Goal: Transaction & Acquisition: Obtain resource

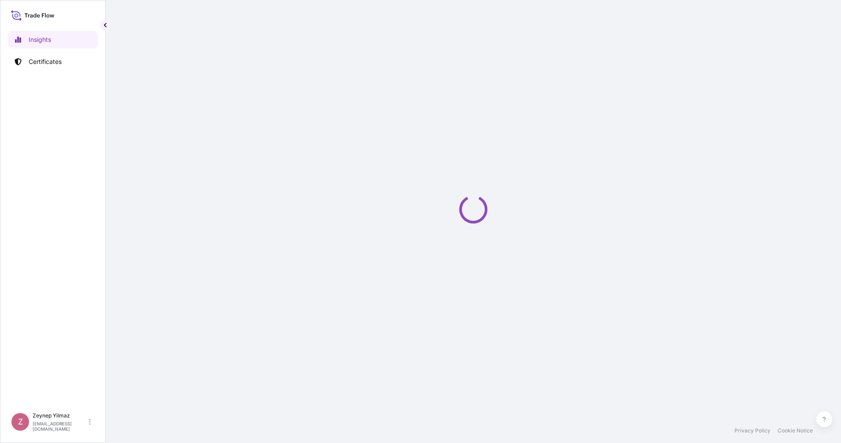
select select "2025"
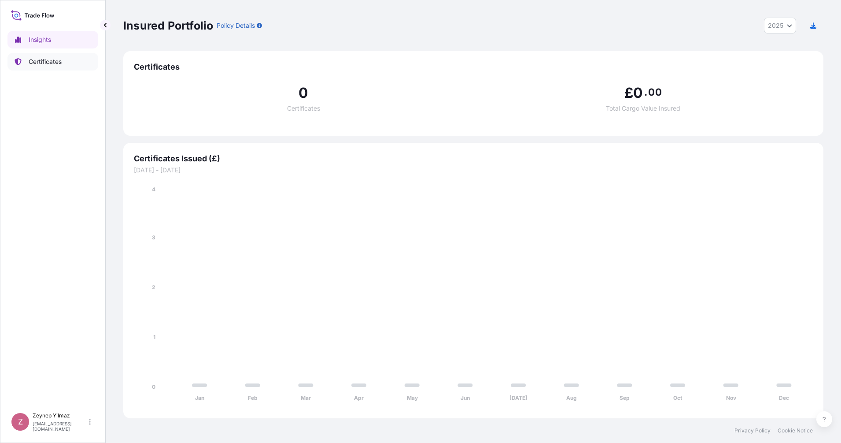
click at [59, 59] on p "Certificates" at bounding box center [45, 61] width 33 height 9
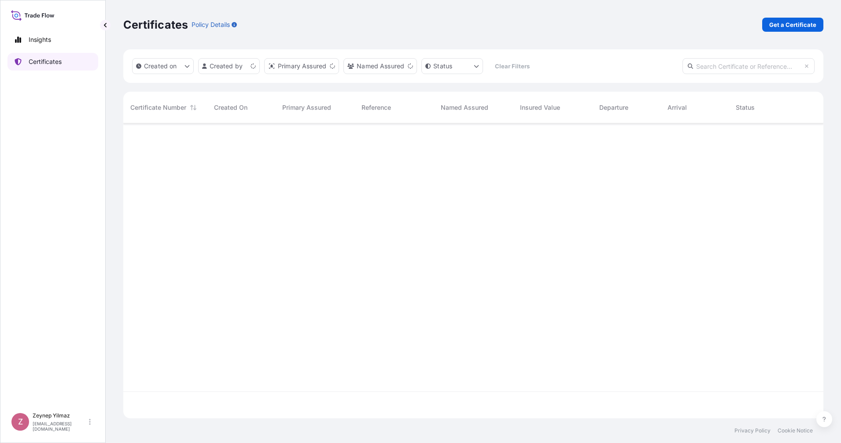
scroll to position [291, 692]
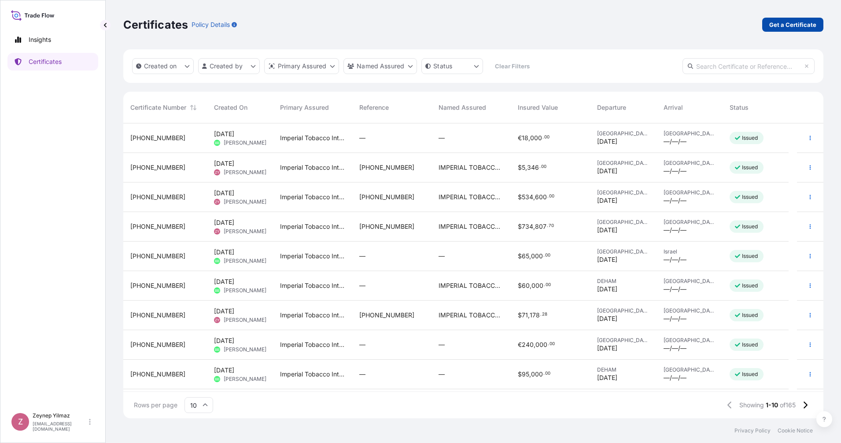
click at [802, 26] on p "Get a Certificate" at bounding box center [793, 24] width 47 height 9
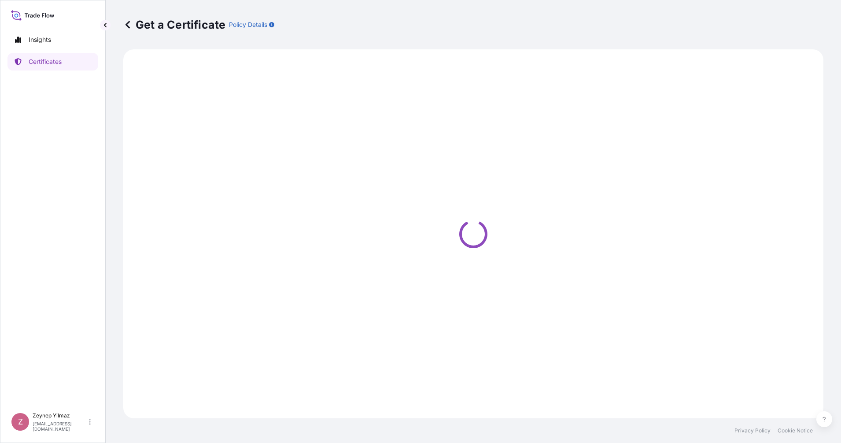
select select "Sea"
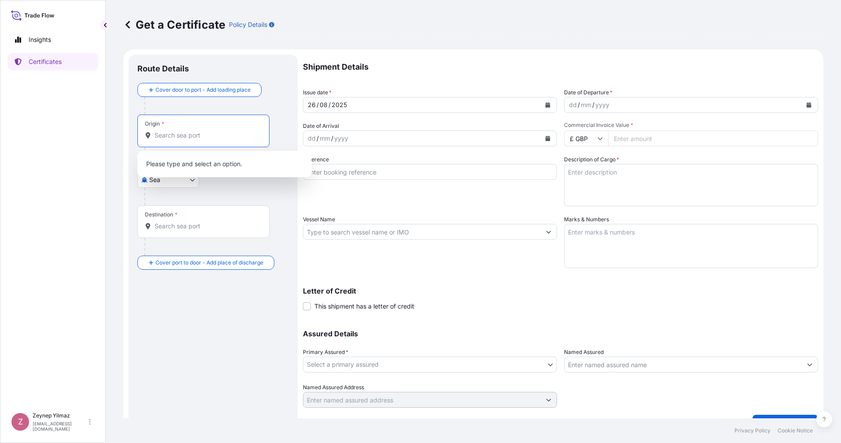
click at [201, 133] on input "Origin *" at bounding box center [207, 135] width 104 height 9
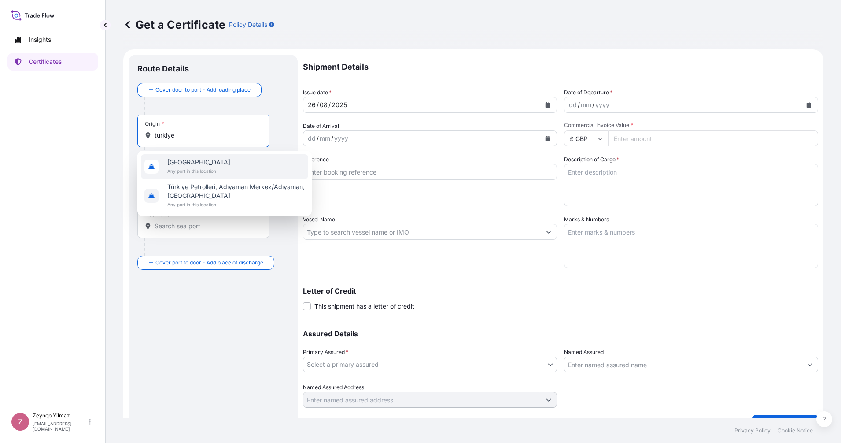
click at [182, 165] on span "[GEOGRAPHIC_DATA]" at bounding box center [198, 162] width 63 height 9
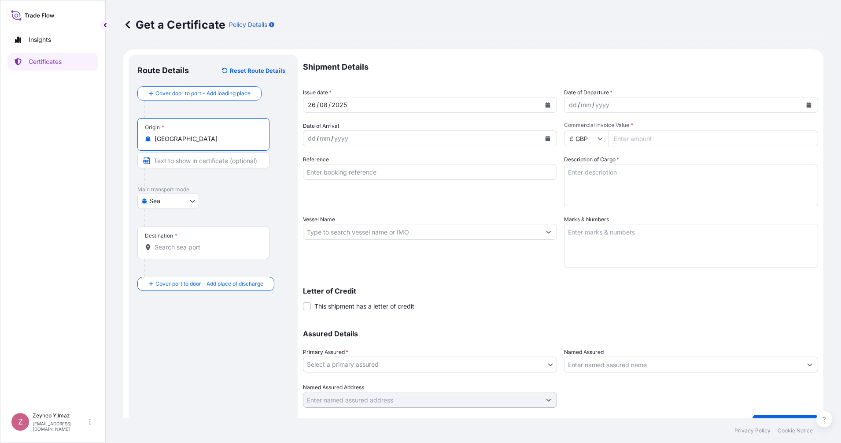
type input "[GEOGRAPHIC_DATA]"
click at [201, 254] on div "Destination *" at bounding box center [203, 242] width 132 height 33
click at [201, 252] on input "Destination *" at bounding box center [207, 247] width 104 height 9
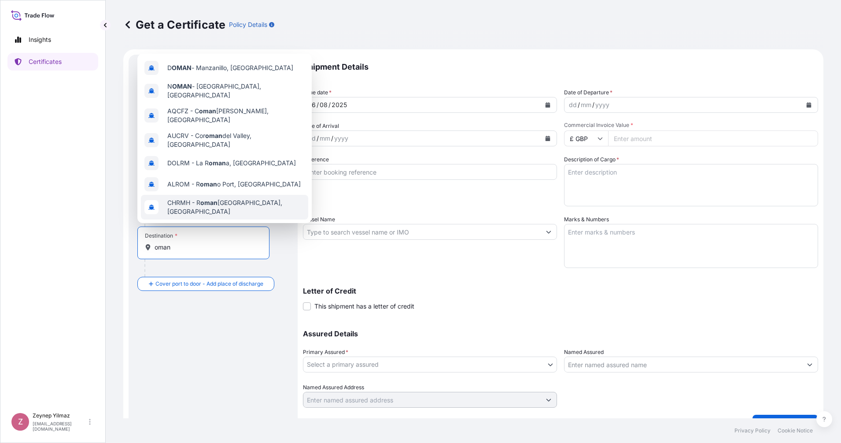
scroll to position [56, 0]
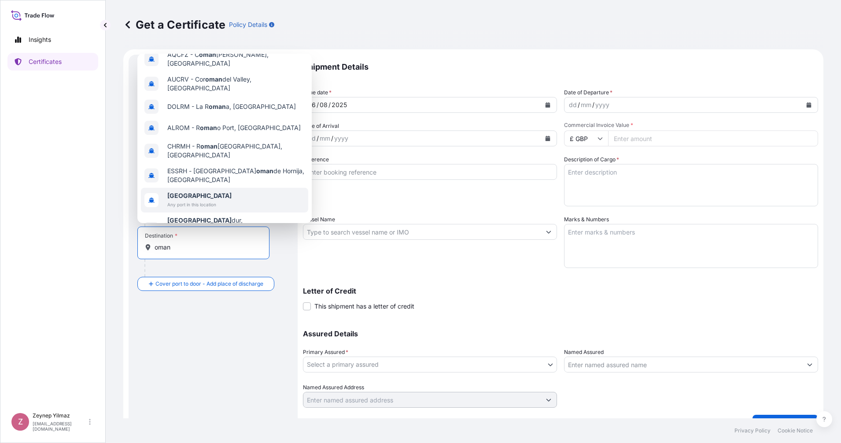
click at [219, 190] on div "[GEOGRAPHIC_DATA] Any port in this location" at bounding box center [224, 200] width 167 height 25
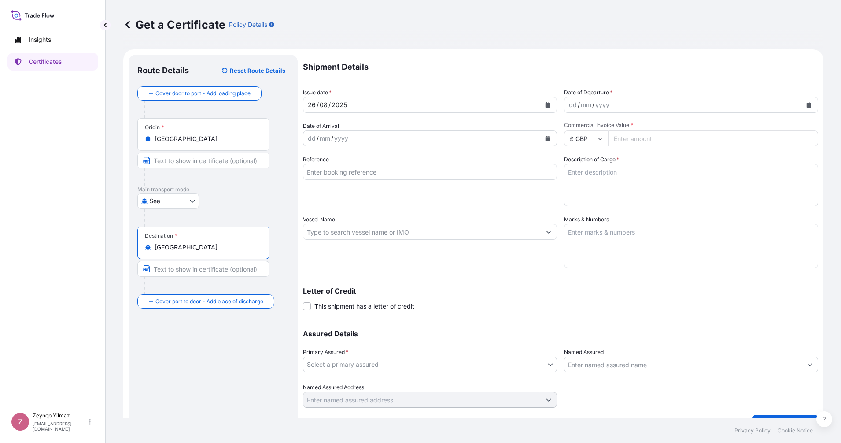
type input "[GEOGRAPHIC_DATA]"
click at [807, 104] on icon "Calendar" at bounding box center [809, 104] width 5 height 5
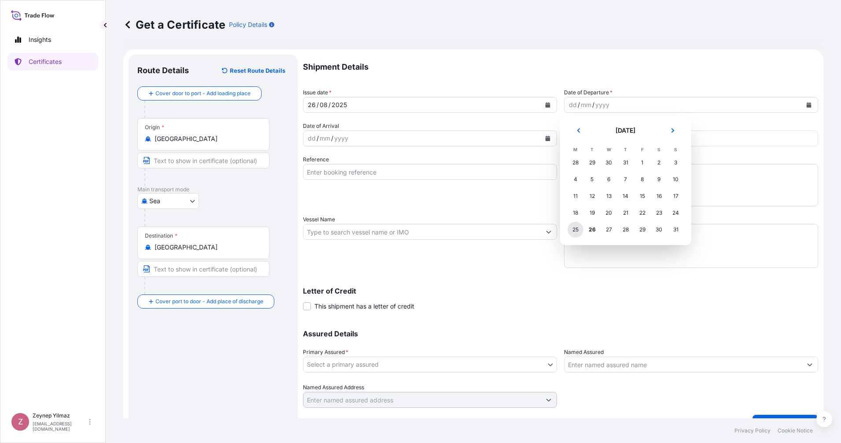
click at [582, 230] on div "25" at bounding box center [576, 230] width 16 height 16
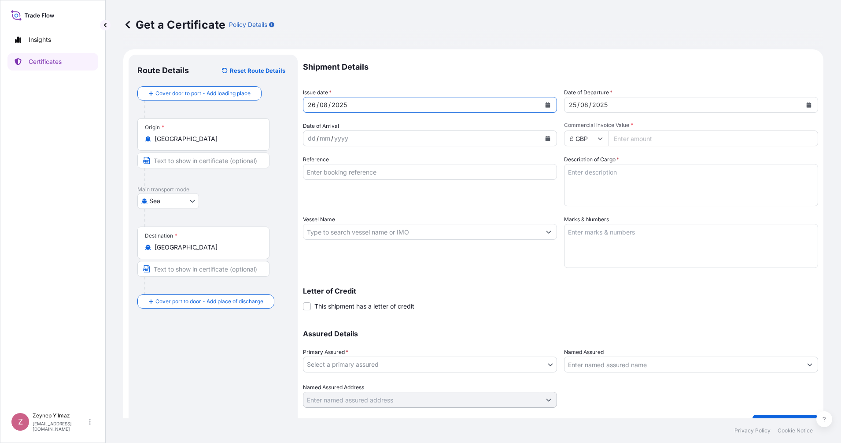
click at [545, 102] on icon "Calendar" at bounding box center [547, 104] width 5 height 5
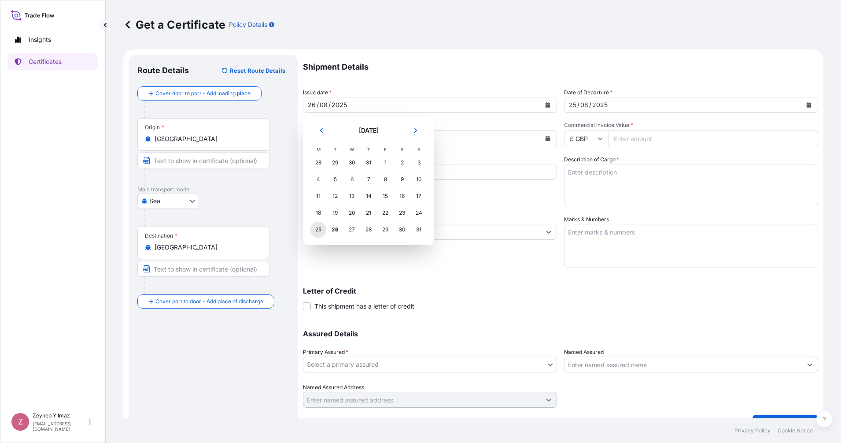
click at [321, 230] on div "25" at bounding box center [319, 230] width 16 height 16
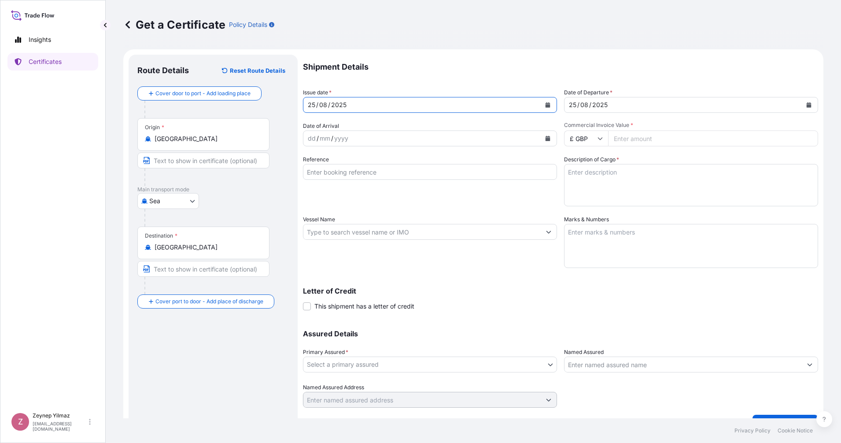
click at [598, 141] on icon at bounding box center [600, 138] width 5 height 5
click at [576, 208] on div "$ USD" at bounding box center [582, 199] width 37 height 17
type input "$ USD"
click at [650, 140] on input "Commercial Invoice Value *" at bounding box center [713, 138] width 210 height 16
type input "174431.53"
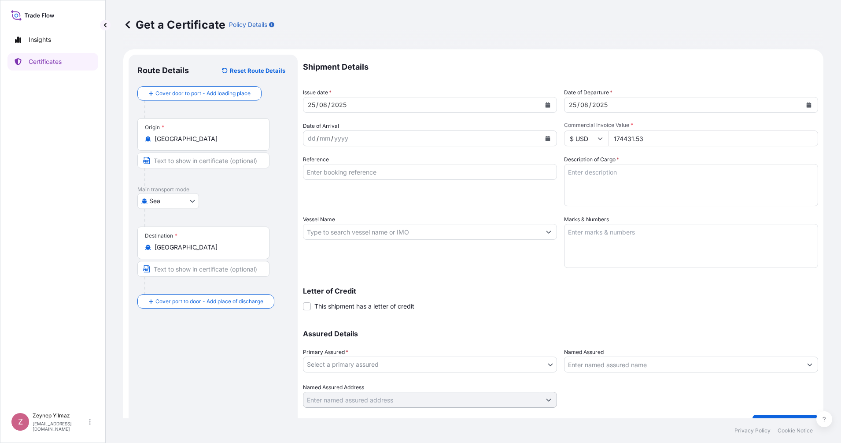
click at [623, 174] on textarea "Description of Cargo *" at bounding box center [691, 185] width 254 height 42
click at [368, 170] on input "Reference" at bounding box center [430, 172] width 254 height 16
paste input "[PHONE_NUMBER]"
type input "[PHONE_NUMBER]"
click at [336, 196] on div "Reference [PHONE_NUMBER]" at bounding box center [430, 180] width 254 height 51
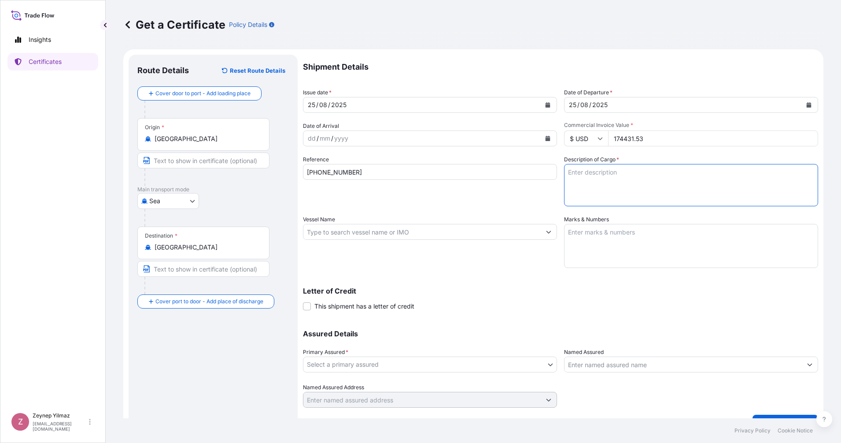
click at [601, 183] on textarea "Description of Cargo *" at bounding box center [691, 185] width 254 height 42
paste textarea "276 CASES OF CIGARETTES MARKED:1001230677 /1-276MUSCAT DUTY FREE-SEEB INT'L AIR…"
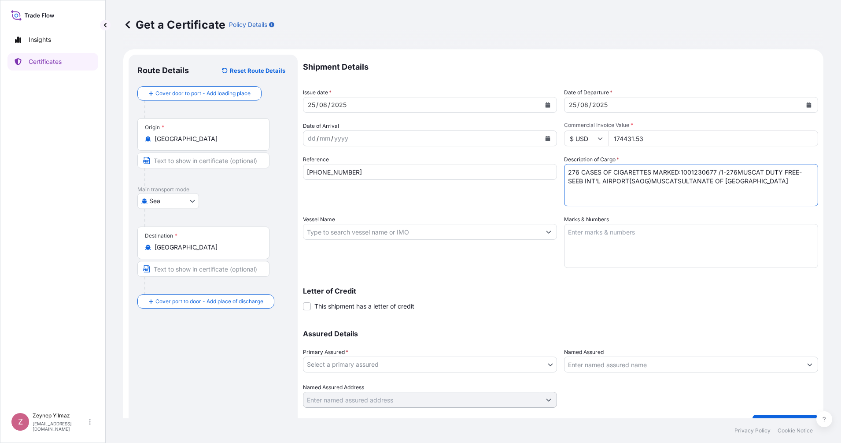
click at [676, 171] on textarea "276 CASES OF CIGARETTES MARKED:1001230677 /1-276MUSCAT DUTY FREE-SEEB INT'L AIR…" at bounding box center [691, 185] width 254 height 42
click at [621, 181] on textarea "276 CASES OF CIGARETTES MARKED: 1001230677 /1-276MUSCAT DUTY FREE-SEEB INT'L AI…" at bounding box center [691, 185] width 254 height 42
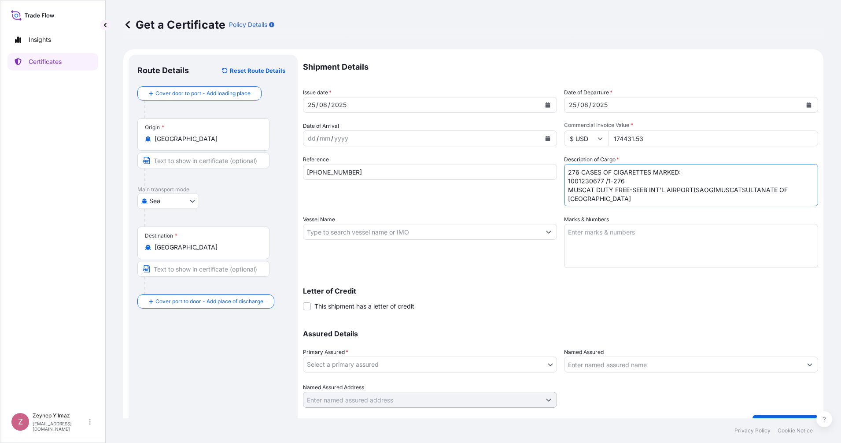
click at [629, 189] on textarea "276 CASES OF CIGARETTES MARKED: 1001230677 /1-276 MUSCAT DUTY FREE-SEEB INT'L A…" at bounding box center [691, 185] width 254 height 42
click at [626, 195] on textarea "276 CASES OF CIGARETTES MARKED: 1001230677 /1-276 MUSCAT DUTY FREE- SEEB INT'L …" at bounding box center [691, 185] width 254 height 42
click at [635, 200] on textarea "276 CASES OF CIGARETTES MARKED: 1001230677 /1-276 MUSCAT DUTY FREE- SEEB INT'L …" at bounding box center [691, 185] width 254 height 42
paste textarea "Total [PERSON_NAME](kg) 1.609,600 Total net wt (kg) 1.309,592"
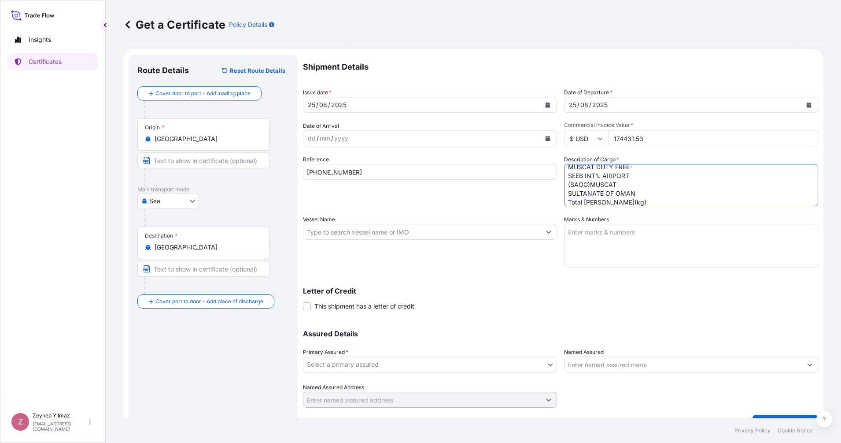
scroll to position [49, 0]
click at [602, 183] on textarea "276 CASES OF CIGARETTES MARKED: 1001230677 /1-276 MUSCAT DUTY FREE- SEEB INT'L …" at bounding box center [691, 185] width 254 height 42
click at [605, 181] on textarea "276 CASES OF CIGARETTES MARKED: 1001230677 /1-276 MUSCAT DUTY FREE- SEEB INT'L …" at bounding box center [691, 185] width 254 height 42
click at [699, 170] on textarea "276 CASES OF CIGARETTES MARKED: 1001230677 / 1-276 MUSCAT DUTY FREE- SEEB INT'L…" at bounding box center [691, 185] width 254 height 42
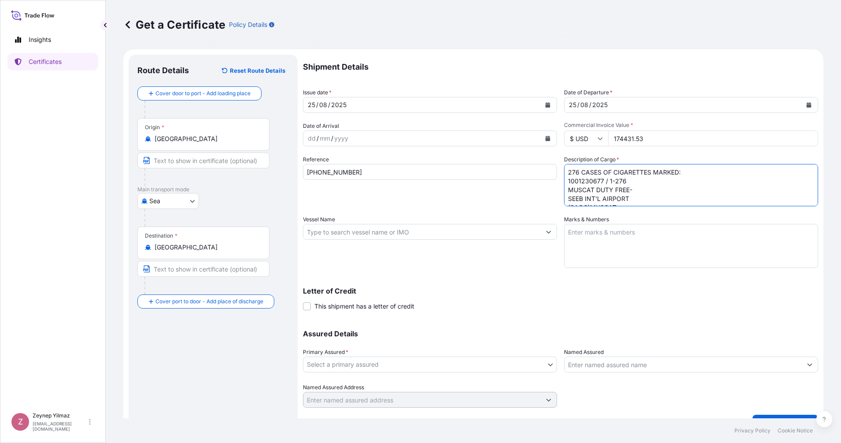
type textarea "276 CASES OF CIGARETTES MARKED: 1001230677 / 1-276 MUSCAT DUTY FREE- SEEB INT'L…"
click at [542, 362] on body "Insights Certificates Z [PERSON_NAME] [EMAIL_ADDRESS][DOMAIN_NAME] Get a Certif…" at bounding box center [420, 221] width 841 height 443
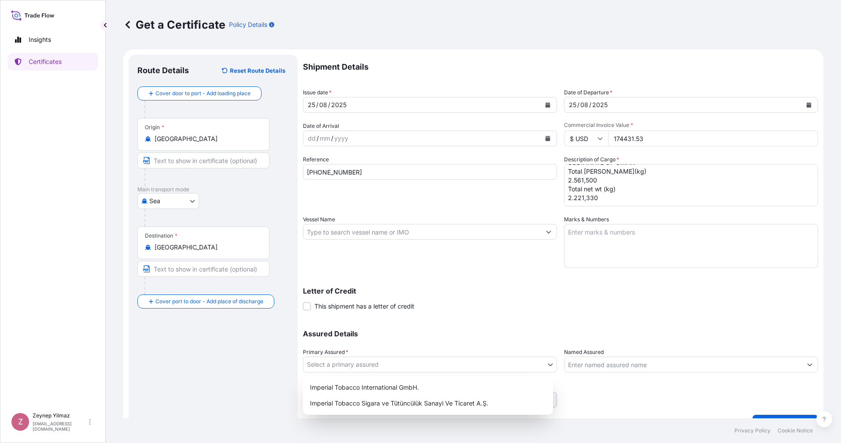
click at [527, 379] on div "Imperial Tobacco International GmbH. Imperial Tobacco Sigara ve Tütüncülük Sana…" at bounding box center [428, 395] width 250 height 39
click at [522, 386] on div "Imperial Tobacco International GmbH." at bounding box center [428, 387] width 243 height 16
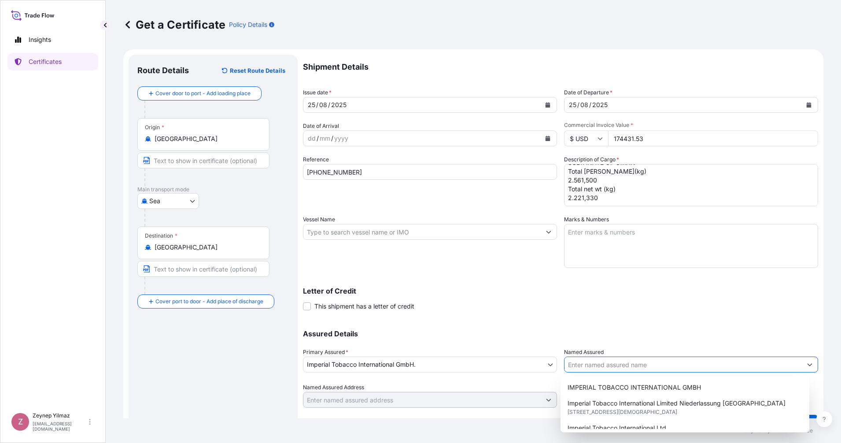
click at [627, 367] on input "Named Assured" at bounding box center [683, 364] width 237 height 16
click at [632, 391] on span "IMPERIAL TOBACCO INTERNATIONAL GMBH" at bounding box center [634, 387] width 133 height 9
type input "IMPERIAL TOBACCO INTERNATIONAL GMBH"
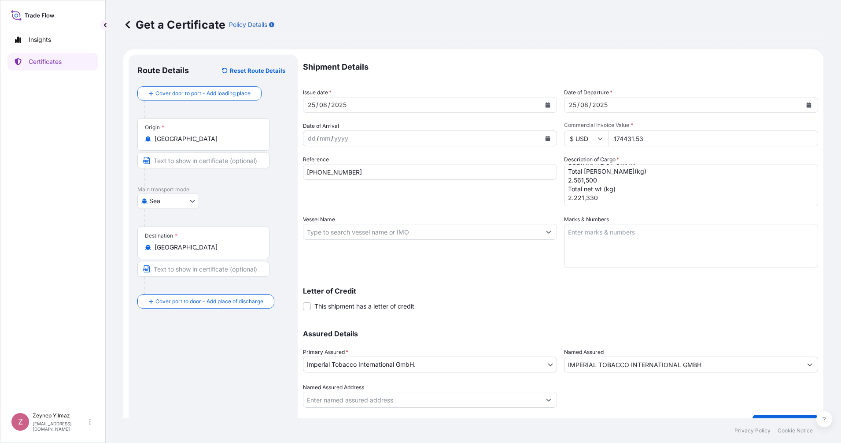
click at [711, 290] on p "Letter of Credit" at bounding box center [560, 290] width 515 height 7
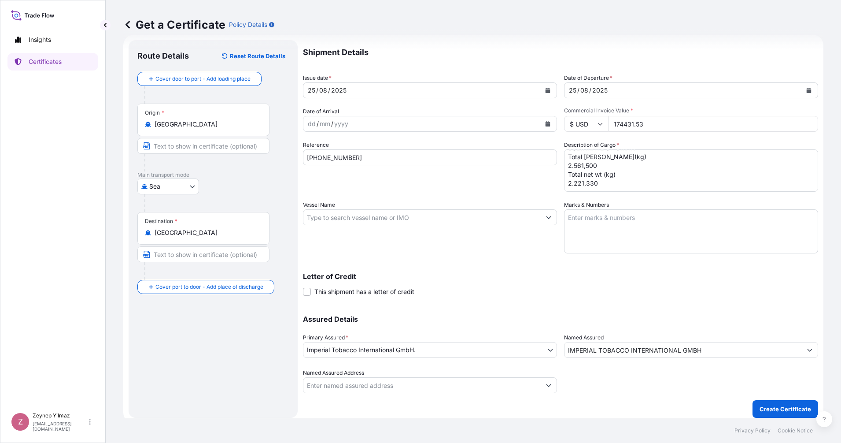
scroll to position [19, 0]
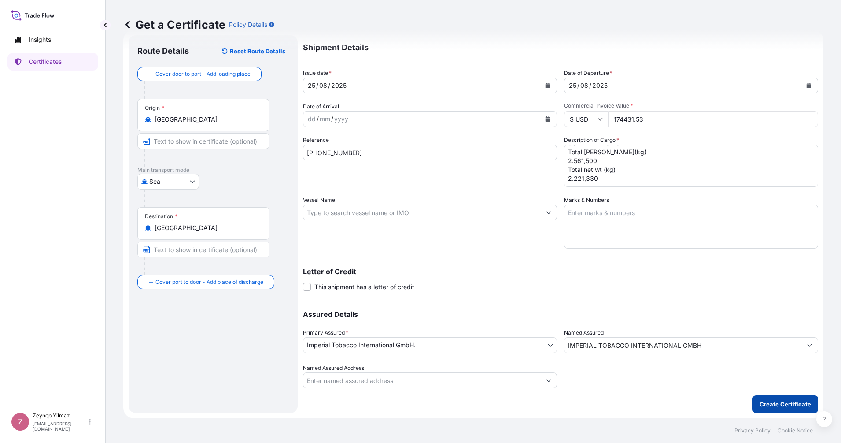
click at [765, 400] on p "Create Certificate" at bounding box center [786, 404] width 52 height 9
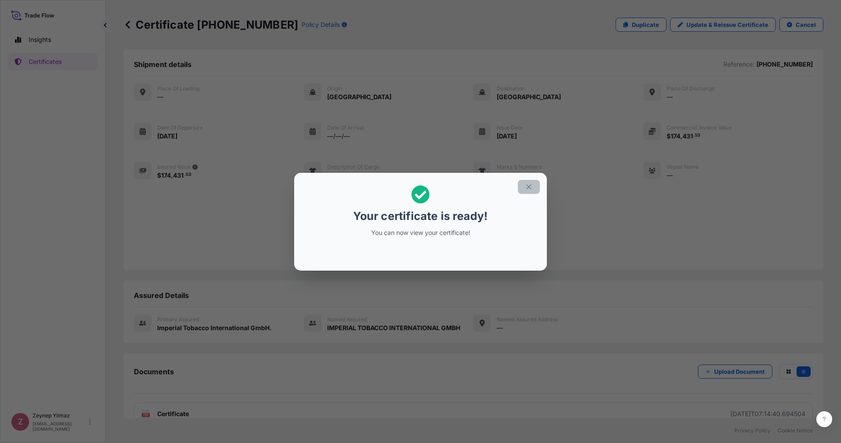
click at [527, 185] on icon "button" at bounding box center [529, 187] width 8 height 8
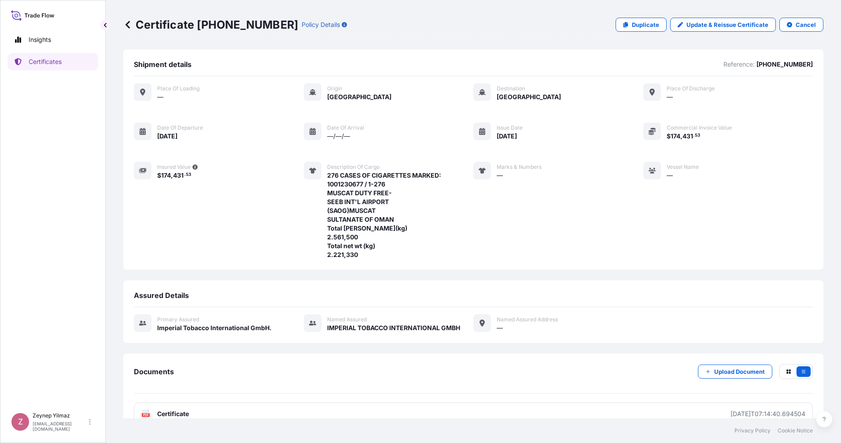
scroll to position [18, 0]
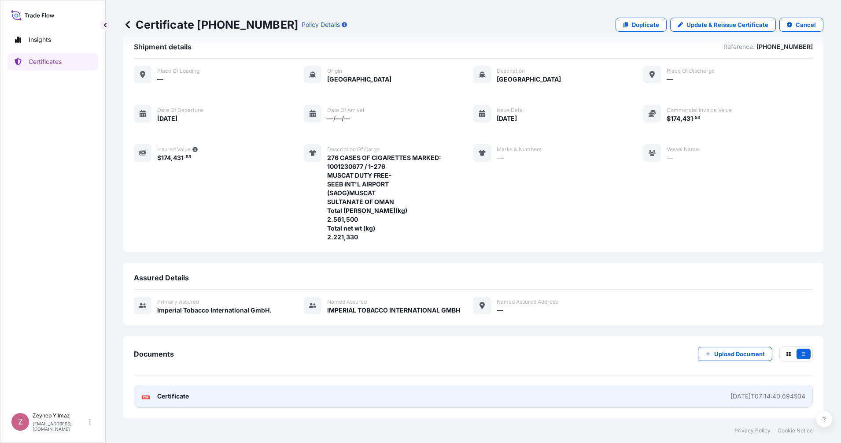
click at [580, 399] on link "PDF Certificate [DATE]T07:14:40.694504" at bounding box center [473, 396] width 679 height 23
